Goal: Information Seeking & Learning: Learn about a topic

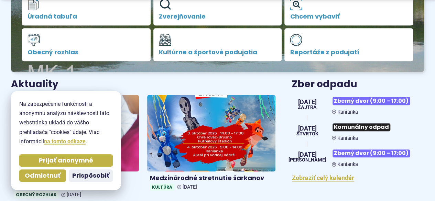
scroll to position [241, 0]
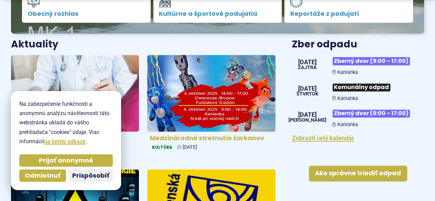
click at [209, 95] on img at bounding box center [211, 94] width 147 height 88
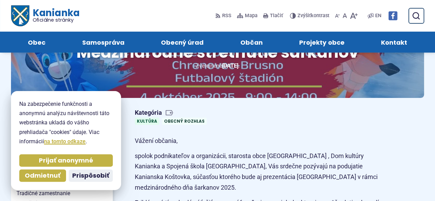
scroll to position [34, 0]
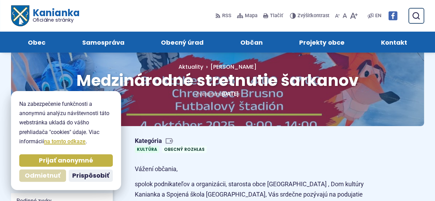
click at [48, 181] on button "Odmietnuť" at bounding box center [42, 176] width 47 height 12
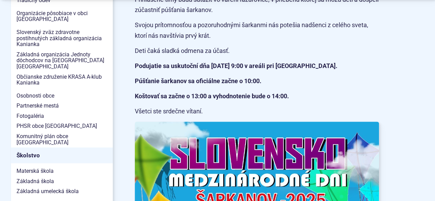
scroll to position [275, 0]
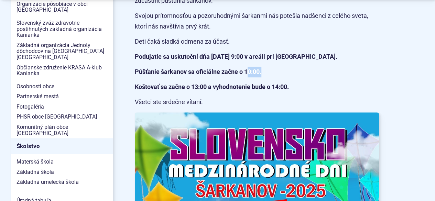
drag, startPoint x: 248, startPoint y: 72, endPoint x: 271, endPoint y: 75, distance: 23.5
click at [271, 75] on p "Púšťanie šarkanov sa oficiálne začne o 10:00." at bounding box center [257, 72] width 244 height 11
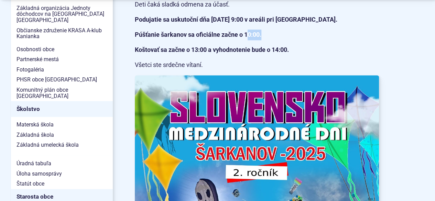
scroll to position [378, 0]
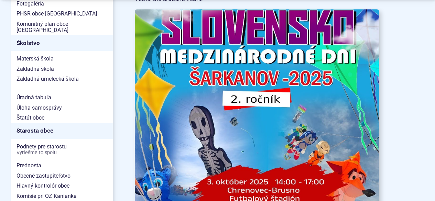
click at [263, 137] on img at bounding box center [257, 182] width 269 height 380
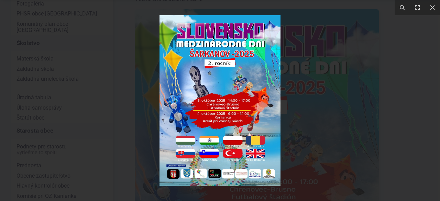
click at [234, 107] on img at bounding box center [220, 100] width 121 height 171
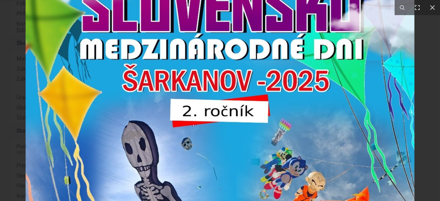
drag, startPoint x: 259, startPoint y: 75, endPoint x: 254, endPoint y: 217, distance: 142.8
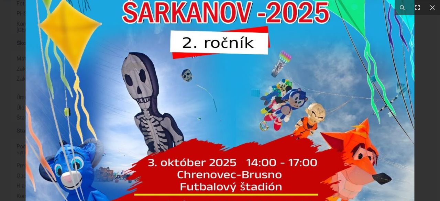
drag, startPoint x: 290, startPoint y: 169, endPoint x: 297, endPoint y: 96, distance: 72.9
click at [297, 96] on img at bounding box center [220, 163] width 389 height 550
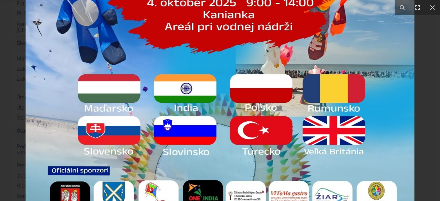
drag, startPoint x: 289, startPoint y: 183, endPoint x: 288, endPoint y: 24, distance: 158.9
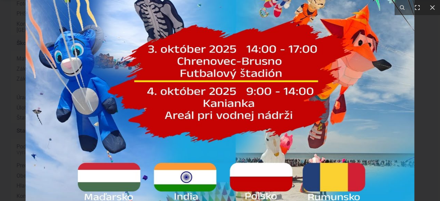
drag, startPoint x: 264, startPoint y: 64, endPoint x: 288, endPoint y: 170, distance: 108.9
click at [288, 170] on img at bounding box center [220, 49] width 389 height 550
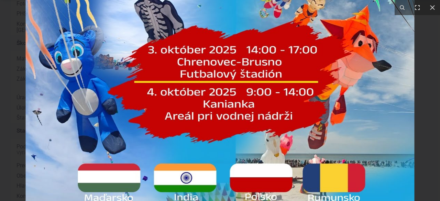
drag, startPoint x: 205, startPoint y: 117, endPoint x: 213, endPoint y: -30, distance: 147.4
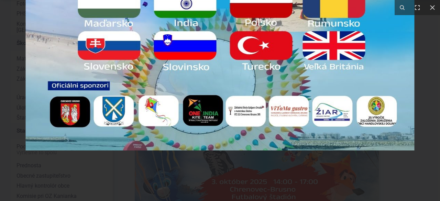
drag, startPoint x: 258, startPoint y: 165, endPoint x: 261, endPoint y: -13, distance: 177.5
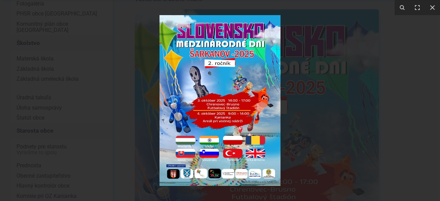
click at [245, 102] on img at bounding box center [220, 100] width 121 height 171
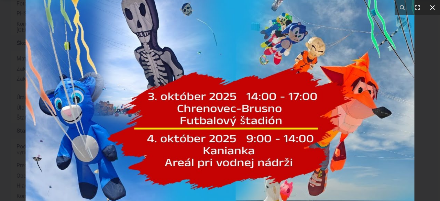
click at [433, 9] on icon at bounding box center [432, 7] width 8 height 8
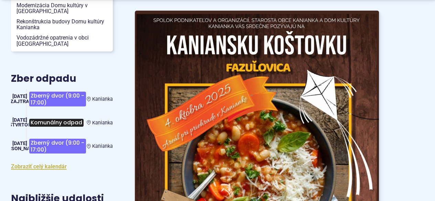
scroll to position [860, 0]
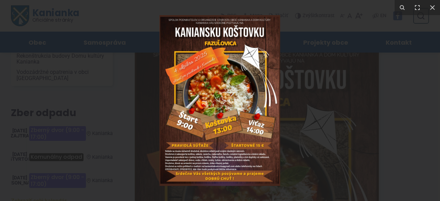
click at [210, 112] on img at bounding box center [220, 100] width 121 height 171
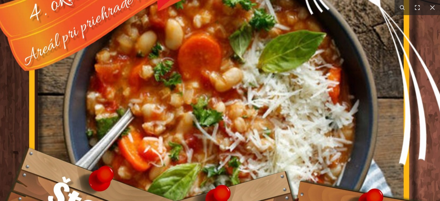
drag, startPoint x: 276, startPoint y: 146, endPoint x: 244, endPoint y: 217, distance: 77.4
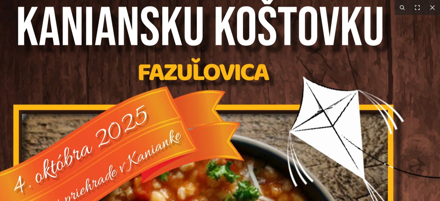
drag, startPoint x: 305, startPoint y: 98, endPoint x: 293, endPoint y: 217, distance: 119.6
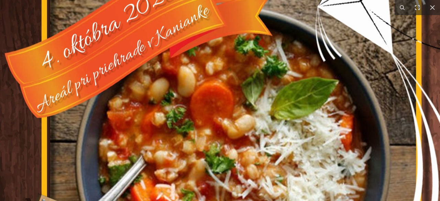
drag, startPoint x: 292, startPoint y: 166, endPoint x: 320, endPoint y: 31, distance: 138.0
click at [320, 31] on img at bounding box center [229, 183] width 498 height 704
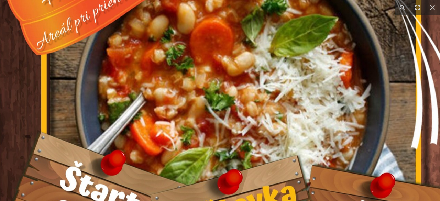
drag, startPoint x: 303, startPoint y: 154, endPoint x: 302, endPoint y: 95, distance: 58.5
click at [302, 95] on img at bounding box center [229, 120] width 498 height 704
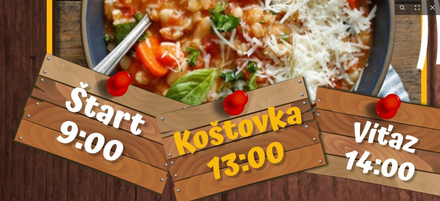
drag, startPoint x: 304, startPoint y: 123, endPoint x: 306, endPoint y: 52, distance: 70.9
click at [305, 57] on img at bounding box center [235, 41] width 498 height 704
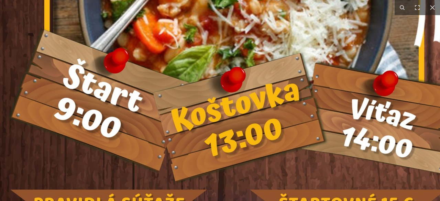
drag, startPoint x: 175, startPoint y: 69, endPoint x: 166, endPoint y: 142, distance: 73.4
click at [166, 142] on img at bounding box center [232, 17] width 498 height 704
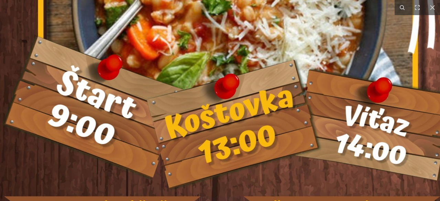
drag, startPoint x: 208, startPoint y: 166, endPoint x: 206, endPoint y: 127, distance: 39.6
click at [207, 125] on img at bounding box center [226, 24] width 498 height 704
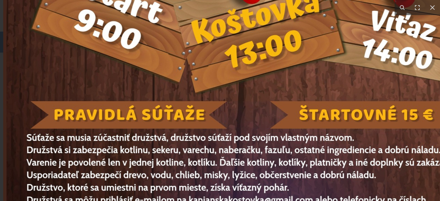
drag, startPoint x: 222, startPoint y: 177, endPoint x: 255, endPoint y: 108, distance: 76.6
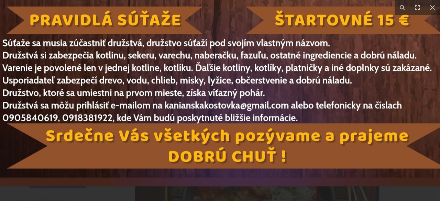
drag, startPoint x: 353, startPoint y: 123, endPoint x: 331, endPoint y: 12, distance: 112.6
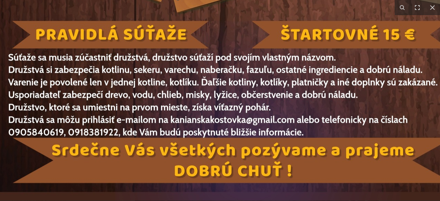
drag, startPoint x: 332, startPoint y: 161, endPoint x: 337, endPoint y: 161, distance: 4.5
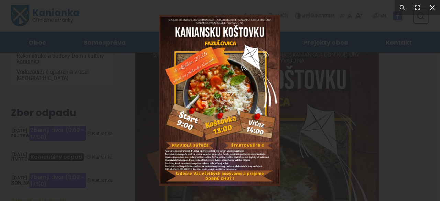
click at [433, 10] on icon at bounding box center [432, 7] width 8 height 8
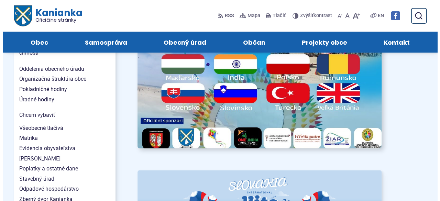
scroll to position [413, 0]
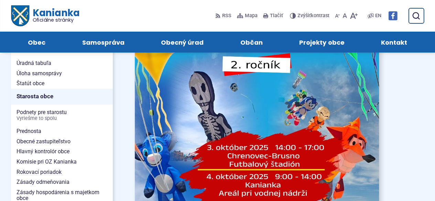
click at [278, 148] on img at bounding box center [257, 147] width 269 height 380
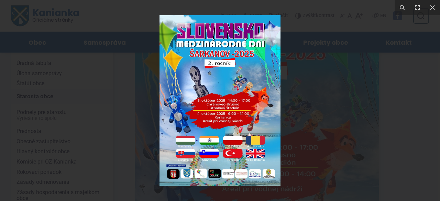
click at [265, 161] on img at bounding box center [220, 100] width 121 height 171
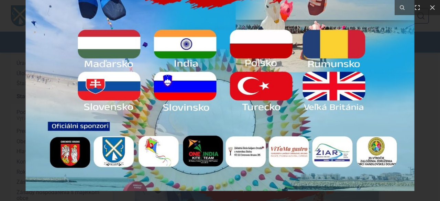
drag, startPoint x: 258, startPoint y: 106, endPoint x: 284, endPoint y: -13, distance: 121.1
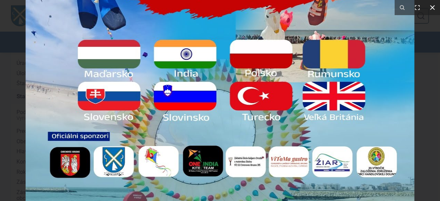
click at [434, 11] on icon at bounding box center [432, 7] width 8 height 8
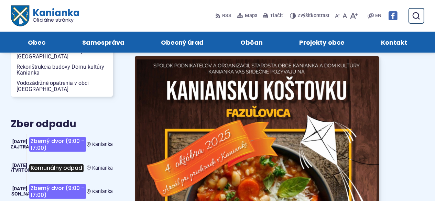
scroll to position [722, 0]
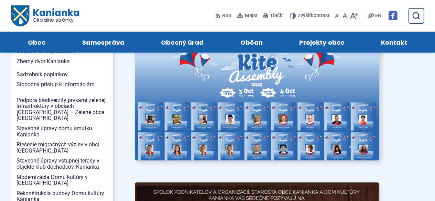
click at [295, 104] on img at bounding box center [257, 96] width 269 height 141
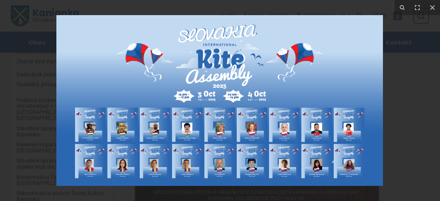
click at [216, 92] on img at bounding box center [219, 100] width 327 height 171
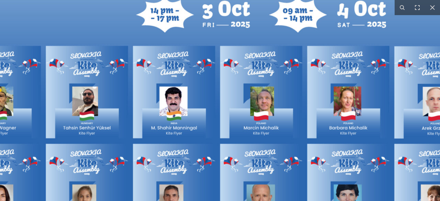
drag, startPoint x: 249, startPoint y: 146, endPoint x: 284, endPoint y: 58, distance: 94.4
click at [284, 58] on img at bounding box center [261, 26] width 880 height 461
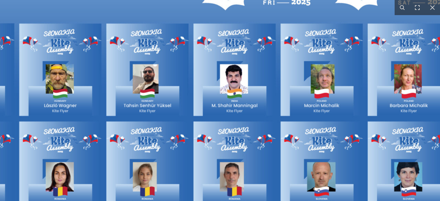
drag, startPoint x: 204, startPoint y: 127, endPoint x: 255, endPoint y: 103, distance: 56.8
click at [263, 105] on img at bounding box center [322, 4] width 880 height 461
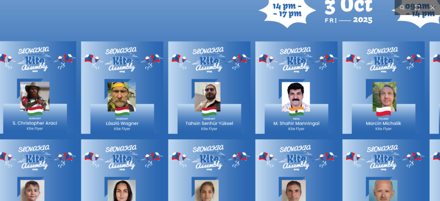
drag, startPoint x: 67, startPoint y: 95, endPoint x: 131, endPoint y: 113, distance: 65.7
click at [131, 113] on img at bounding box center [384, 22] width 880 height 461
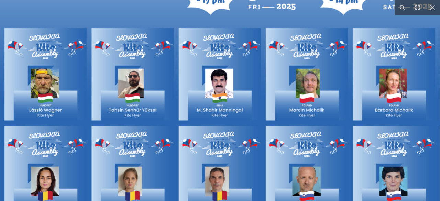
drag, startPoint x: 343, startPoint y: 98, endPoint x: 265, endPoint y: 83, distance: 79.8
click at [265, 83] on img at bounding box center [307, 9] width 880 height 461
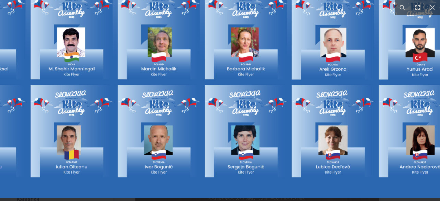
drag, startPoint x: 310, startPoint y: 119, endPoint x: 163, endPoint y: 76, distance: 153.3
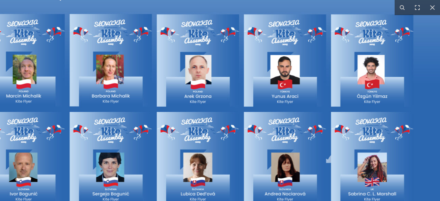
drag, startPoint x: 389, startPoint y: 85, endPoint x: 253, endPoint y: 109, distance: 138.1
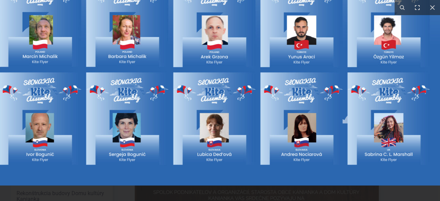
drag, startPoint x: 196, startPoint y: 152, endPoint x: 213, endPoint y: 98, distance: 56.8
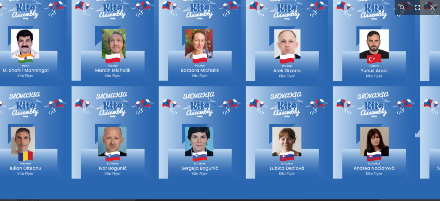
drag, startPoint x: 180, startPoint y: 98, endPoint x: 254, endPoint y: 96, distance: 74.0
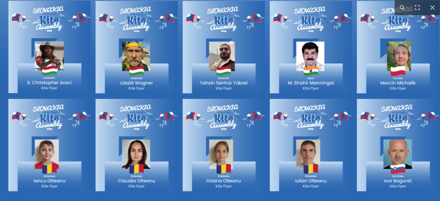
drag, startPoint x: 101, startPoint y: 157, endPoint x: 384, endPoint y: 206, distance: 286.4
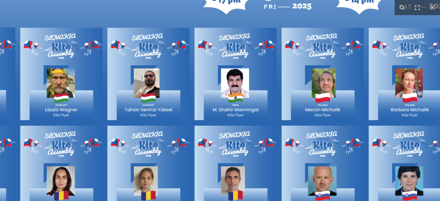
drag, startPoint x: 435, startPoint y: 97, endPoint x: 92, endPoint y: 71, distance: 343.4
click at [93, 71] on img at bounding box center [323, 8] width 880 height 461
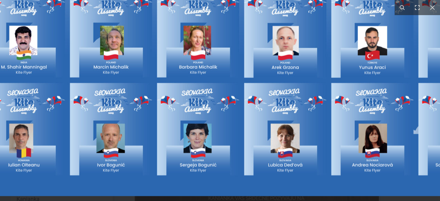
drag, startPoint x: 150, startPoint y: 177, endPoint x: 235, endPoint y: 167, distance: 85.6
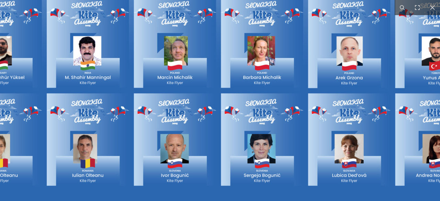
drag, startPoint x: 107, startPoint y: 176, endPoint x: 149, endPoint y: 178, distance: 41.7
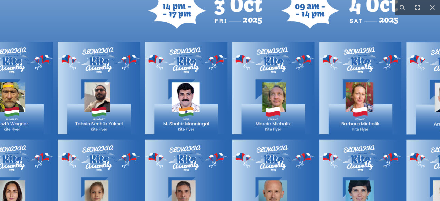
drag, startPoint x: 152, startPoint y: 111, endPoint x: 250, endPoint y: 157, distance: 108.7
click at [250, 157] on img at bounding box center [273, 22] width 880 height 461
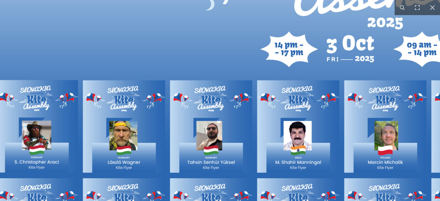
drag, startPoint x: 144, startPoint y: 142, endPoint x: 257, endPoint y: 181, distance: 118.5
click at [257, 181] on img at bounding box center [385, 61] width 880 height 461
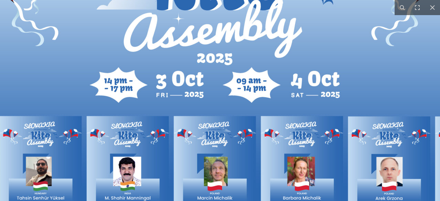
drag, startPoint x: 374, startPoint y: 58, endPoint x: 203, endPoint y: 94, distance: 175.3
click at [203, 94] on img at bounding box center [215, 97] width 880 height 461
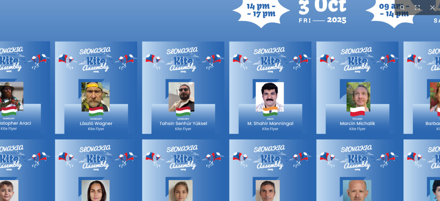
drag, startPoint x: 239, startPoint y: 156, endPoint x: 379, endPoint y: 85, distance: 157.2
click at [379, 85] on img at bounding box center [357, 22] width 880 height 461
click at [100, 103] on img at bounding box center [357, 22] width 880 height 461
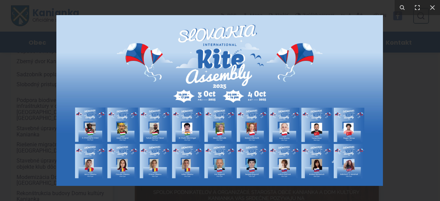
click at [121, 130] on img at bounding box center [219, 100] width 327 height 171
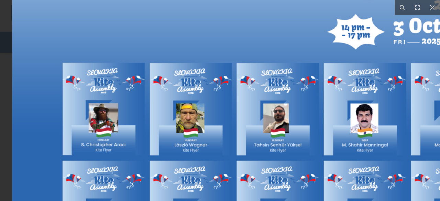
drag, startPoint x: 89, startPoint y: 139, endPoint x: 170, endPoint y: 132, distance: 81.4
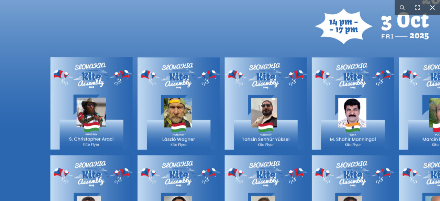
click at [432, 9] on icon at bounding box center [432, 7] width 8 height 8
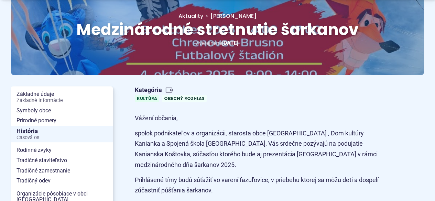
scroll to position [172, 0]
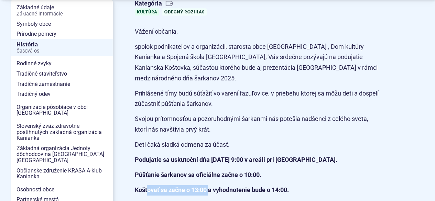
drag, startPoint x: 148, startPoint y: 189, endPoint x: 210, endPoint y: 187, distance: 61.6
click at [210, 187] on strong "Koštovať sa začne o 13:00 a vyhodnotenie bude o 14:00." at bounding box center [212, 189] width 154 height 7
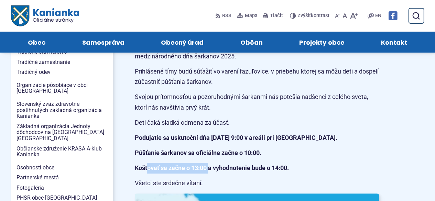
scroll to position [241, 0]
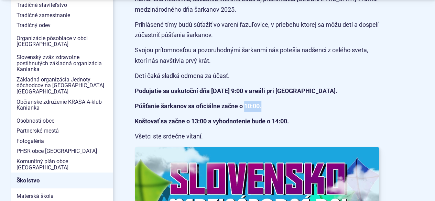
drag, startPoint x: 243, startPoint y: 105, endPoint x: 283, endPoint y: 107, distance: 39.3
click at [283, 107] on p "Púšťanie šarkanov sa oficiálne začne o 10:00." at bounding box center [257, 106] width 244 height 11
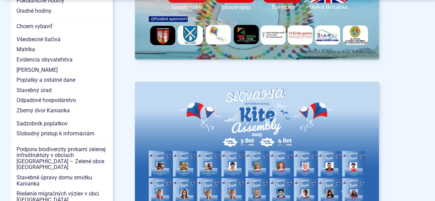
scroll to position [722, 0]
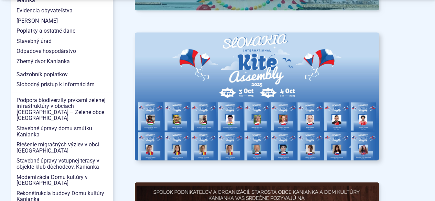
click at [285, 100] on img at bounding box center [257, 96] width 269 height 141
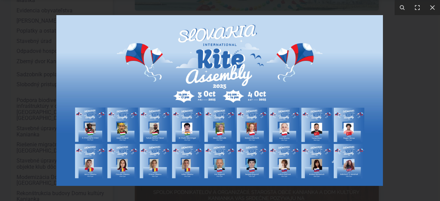
click at [271, 114] on img at bounding box center [219, 100] width 327 height 171
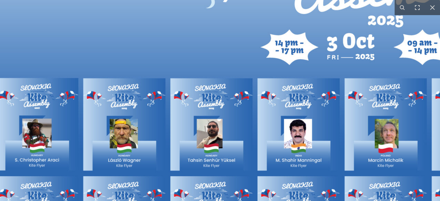
drag, startPoint x: 100, startPoint y: 146, endPoint x: 394, endPoint y: 131, distance: 293.7
click at [394, 131] on img at bounding box center [386, 59] width 880 height 461
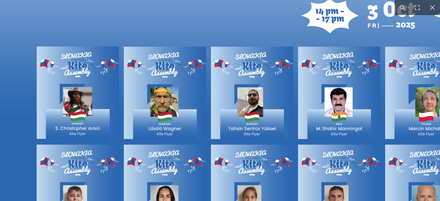
drag, startPoint x: 201, startPoint y: 132, endPoint x: 200, endPoint y: 95, distance: 37.5
click at [200, 95] on img at bounding box center [426, 27] width 880 height 461
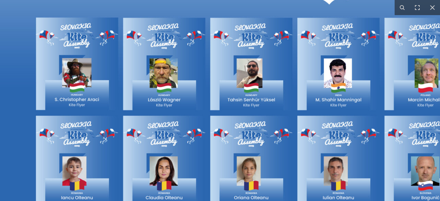
drag, startPoint x: 260, startPoint y: 153, endPoint x: 262, endPoint y: 125, distance: 27.3
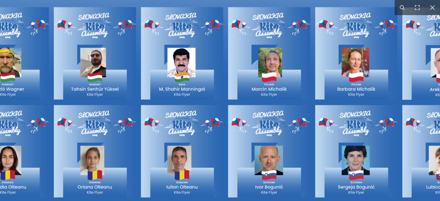
drag, startPoint x: 372, startPoint y: 128, endPoint x: 0, endPoint y: 93, distance: 373.3
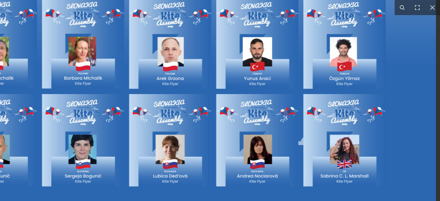
drag, startPoint x: 318, startPoint y: 95, endPoint x: 268, endPoint y: 178, distance: 97.0
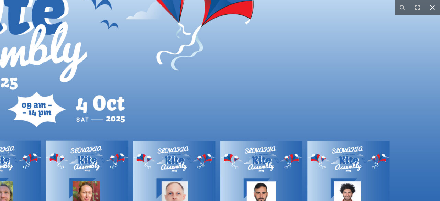
click at [435, 4] on button at bounding box center [432, 7] width 15 height 15
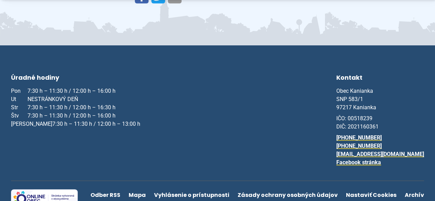
scroll to position [1316, 0]
